Goal: Task Accomplishment & Management: Manage account settings

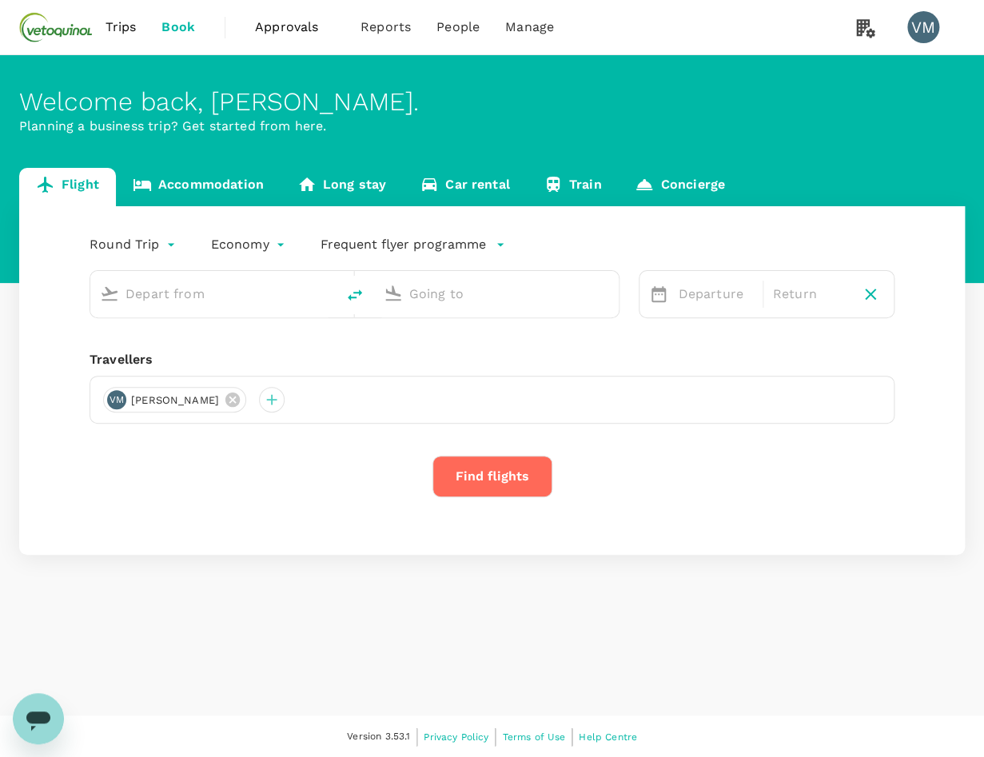
type input "[GEOGRAPHIC_DATA], [GEOGRAPHIC_DATA] (any)"
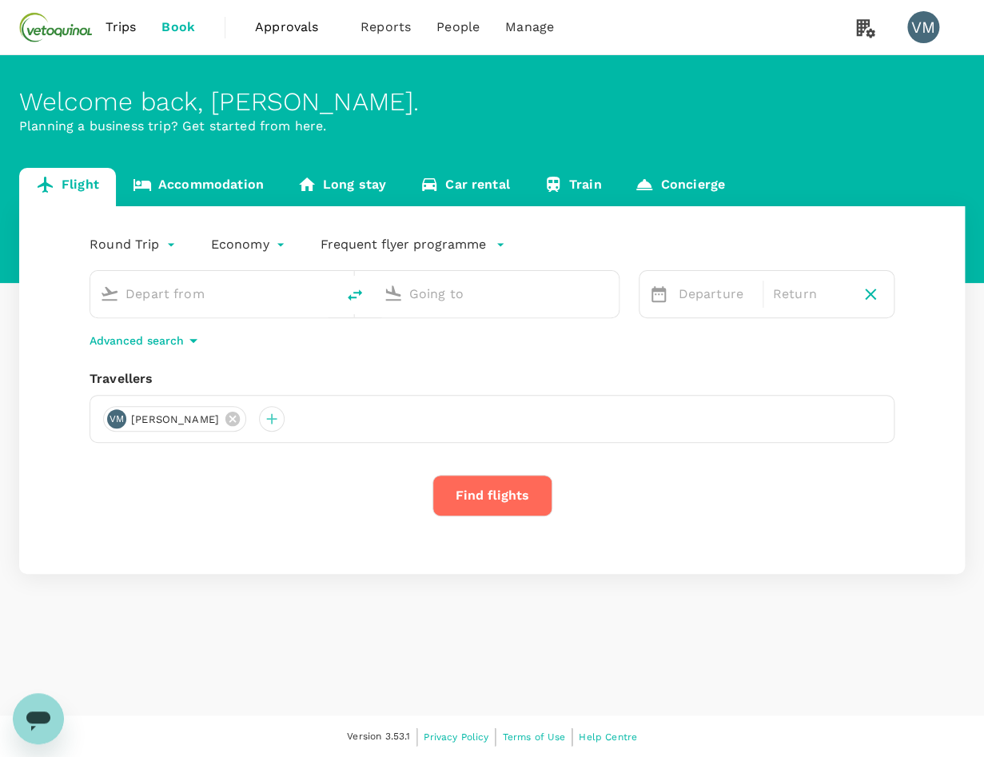
type input "[GEOGRAPHIC_DATA], [GEOGRAPHIC_DATA] (any)"
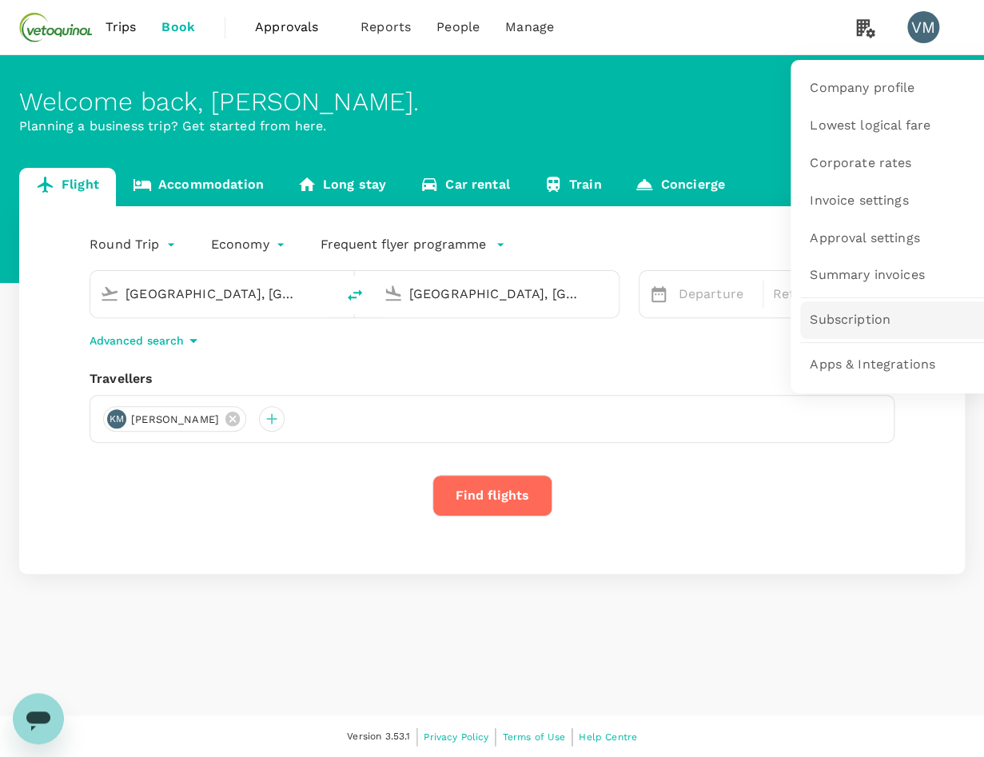
click at [860, 318] on span "Subscription" at bounding box center [850, 320] width 81 height 18
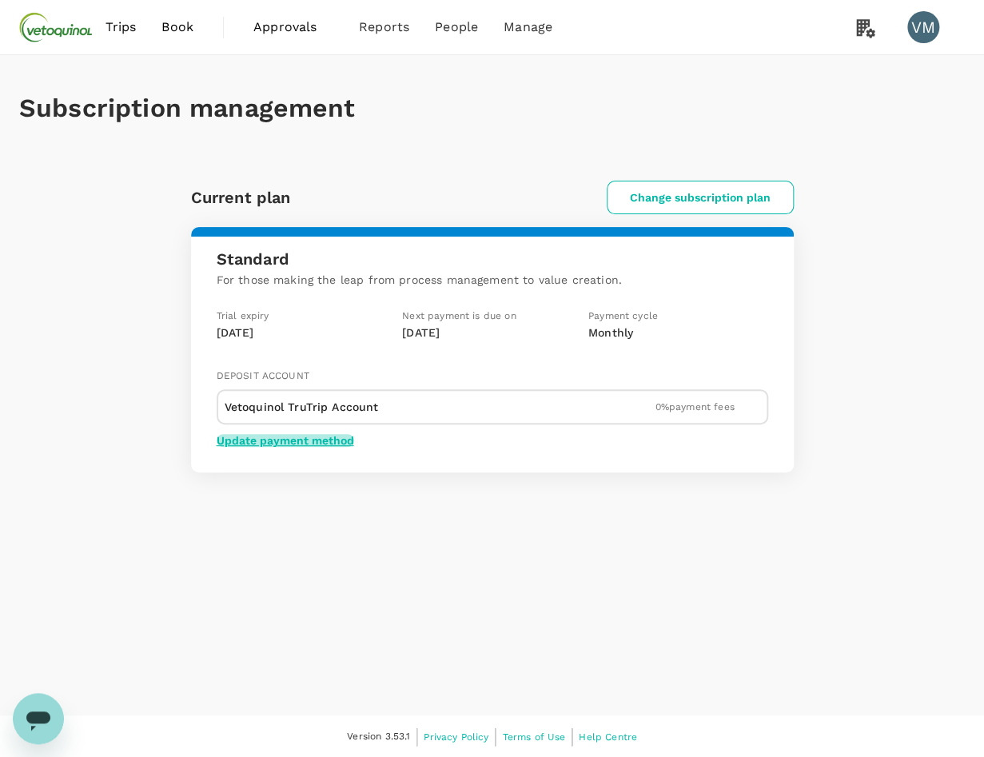
click at [265, 438] on button "Update payment method" at bounding box center [286, 440] width 138 height 13
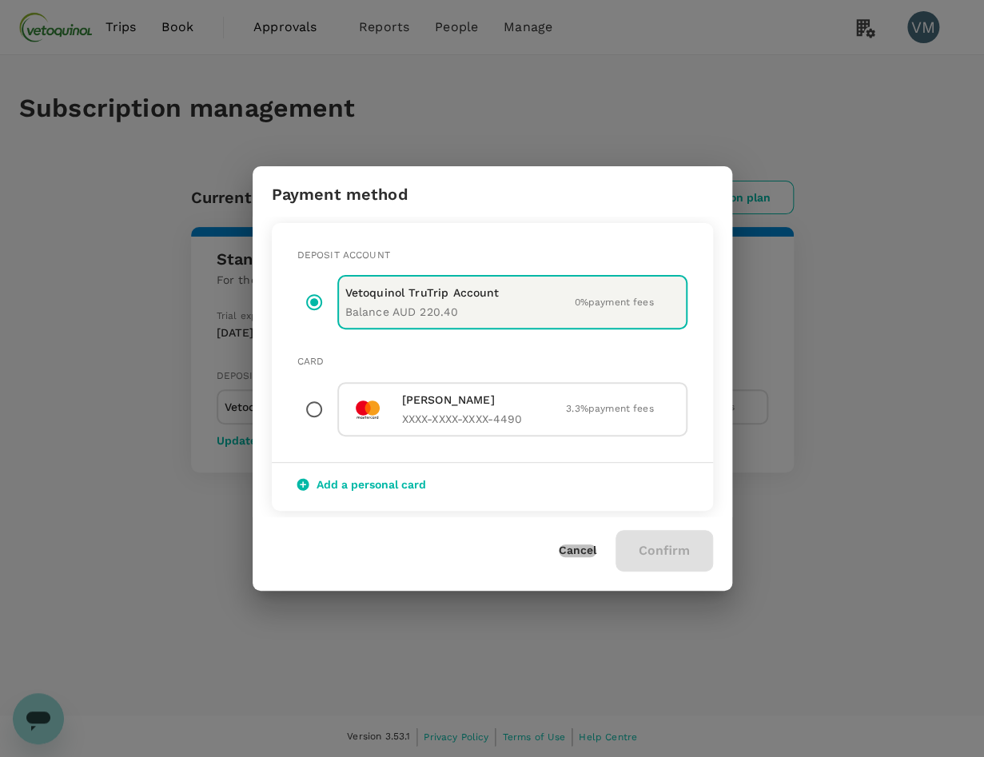
click at [575, 554] on button "Cancel" at bounding box center [578, 551] width 38 height 13
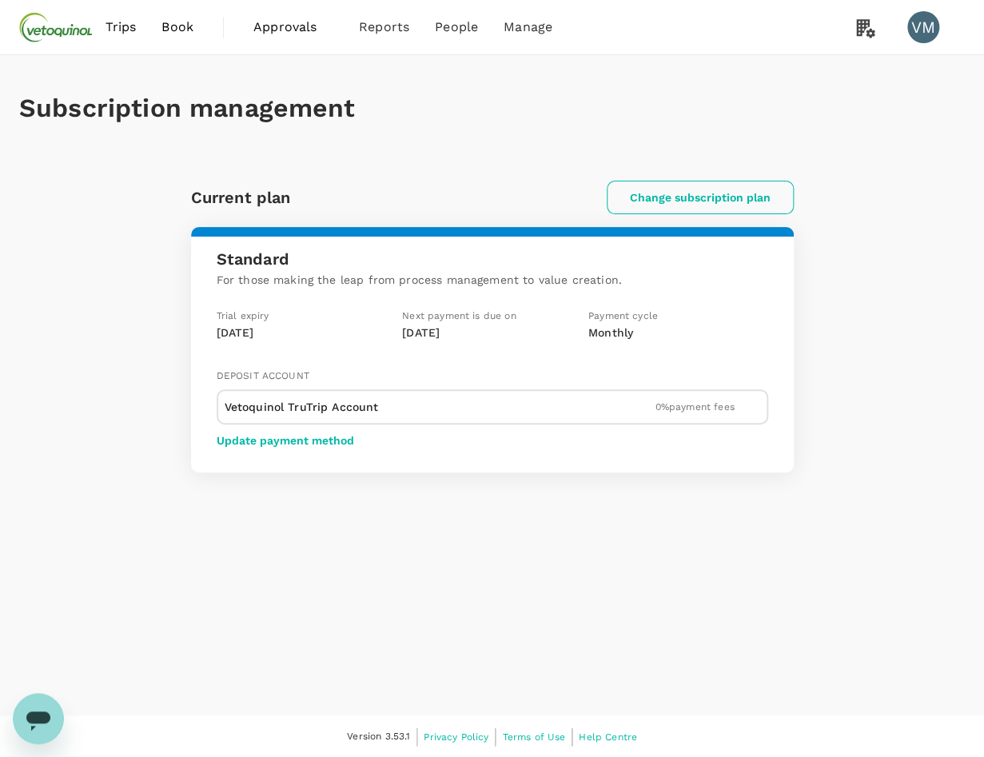
click at [689, 199] on button "Change subscription plan" at bounding box center [700, 198] width 187 height 34
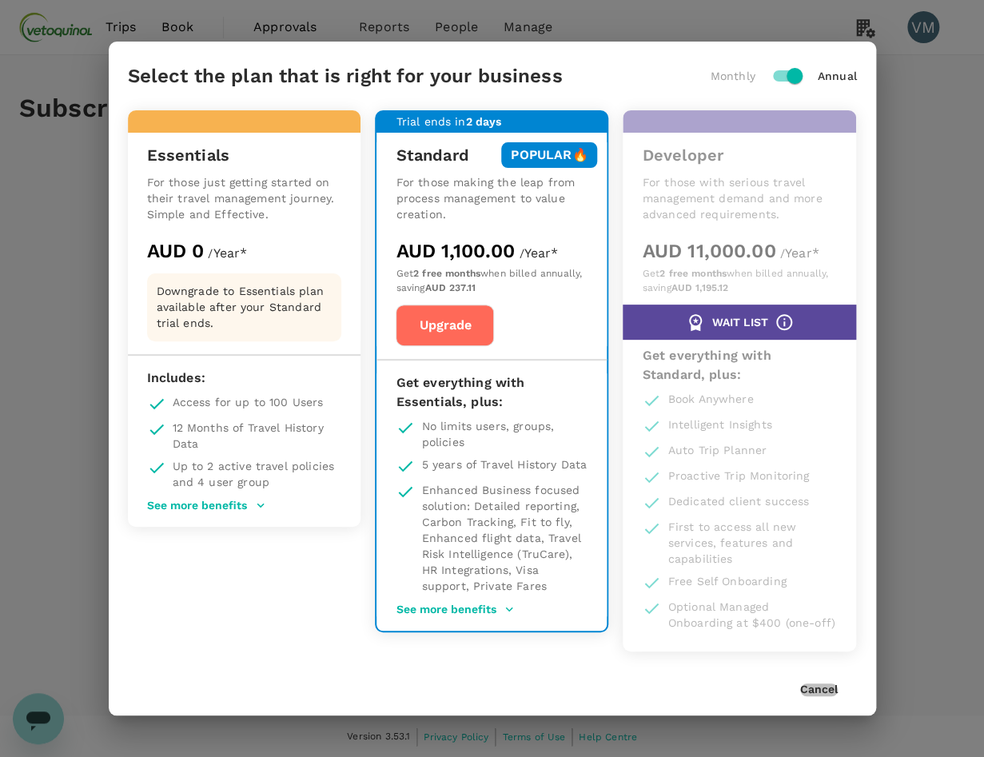
click at [824, 689] on button "Cancel" at bounding box center [819, 690] width 38 height 13
